Goal: Information Seeking & Learning: Learn about a topic

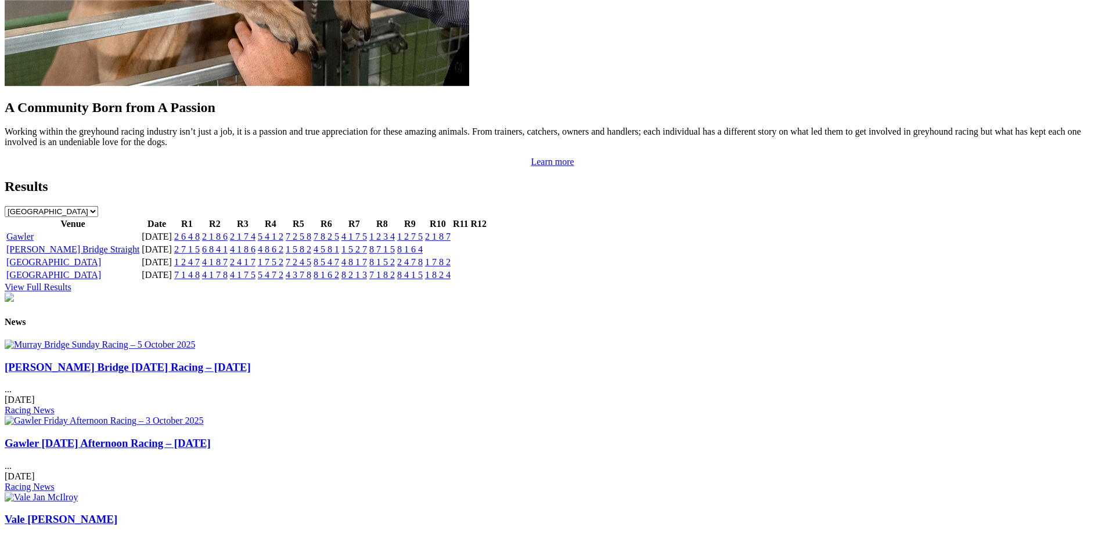
scroll to position [1154, 0]
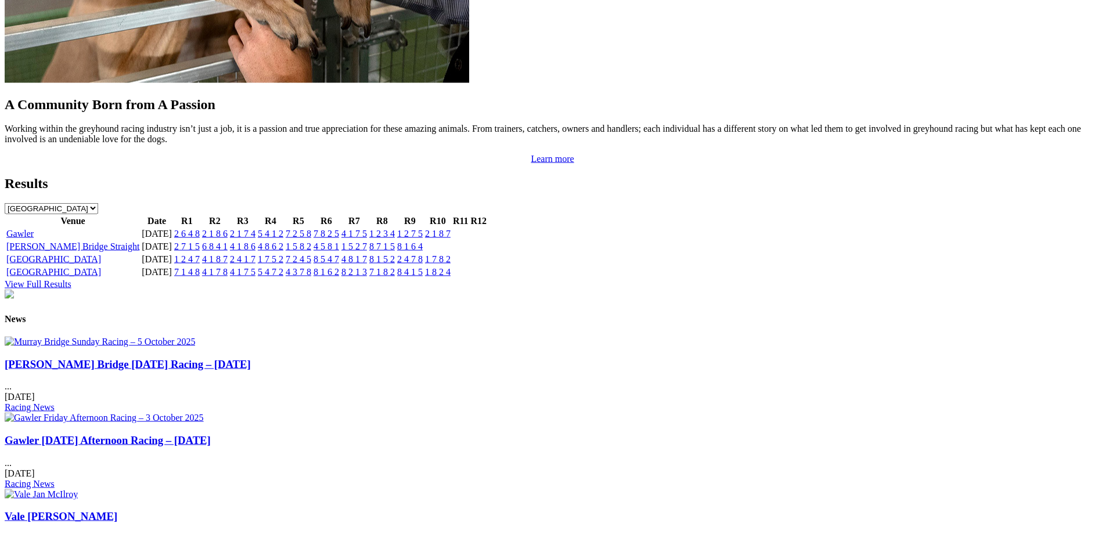
click at [211, 434] on link "Gawler [DATE] Afternoon Racing – [DATE]" at bounding box center [108, 440] width 206 height 12
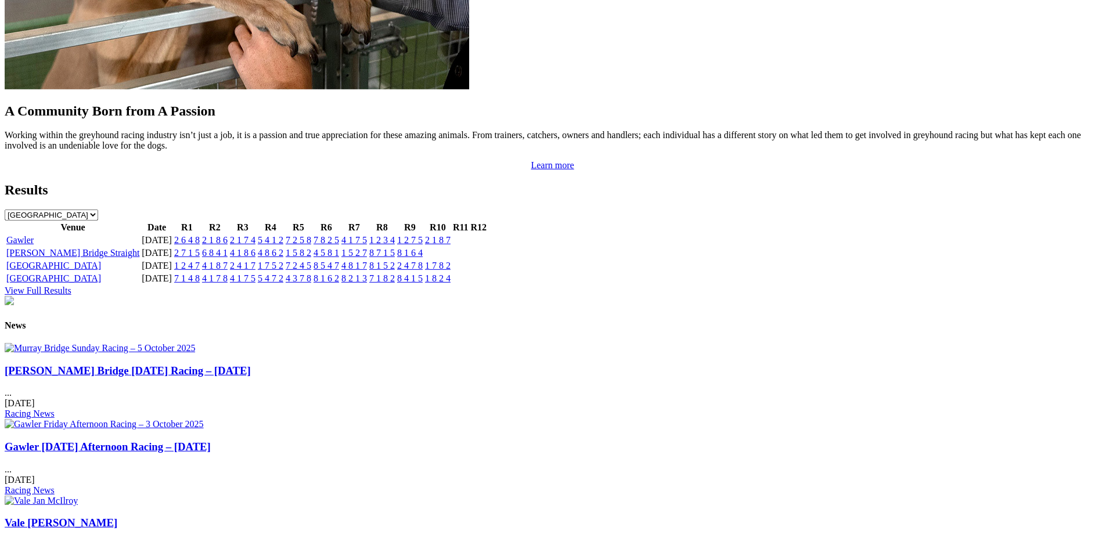
scroll to position [1151, 0]
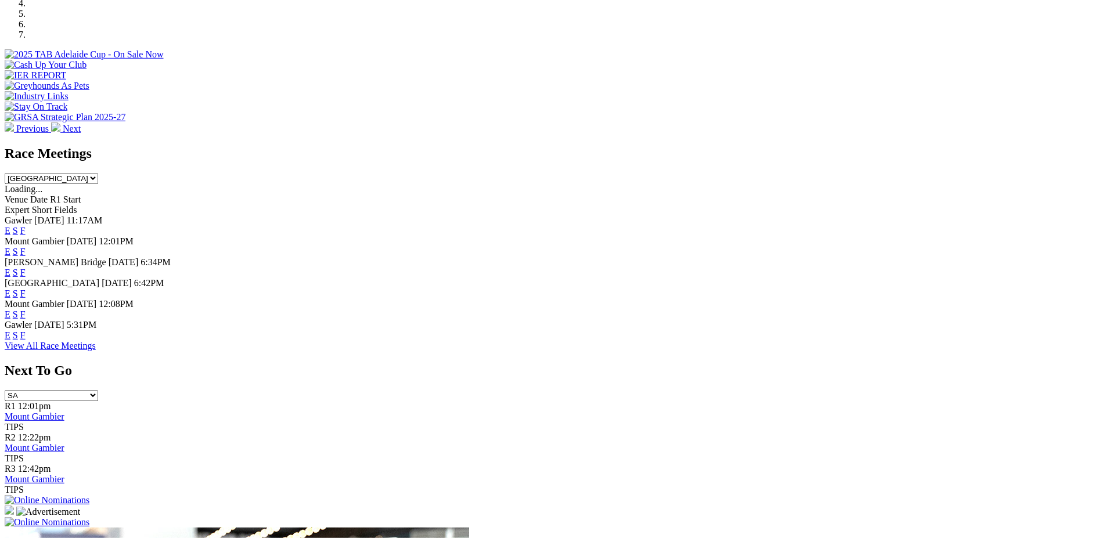
scroll to position [397, 0]
